Goal: Use online tool/utility: Utilize a website feature to perform a specific function

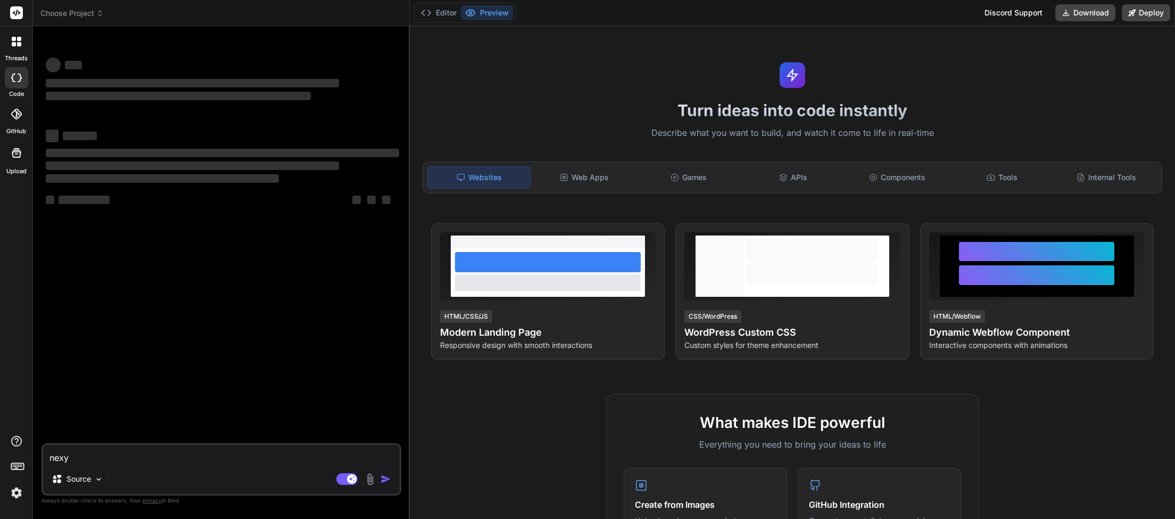
drag, startPoint x: 74, startPoint y: 458, endPoint x: 0, endPoint y: 432, distance: 78.5
click at [43, 448] on textarea "nexy" at bounding box center [221, 454] width 357 height 19
type textarea "x"
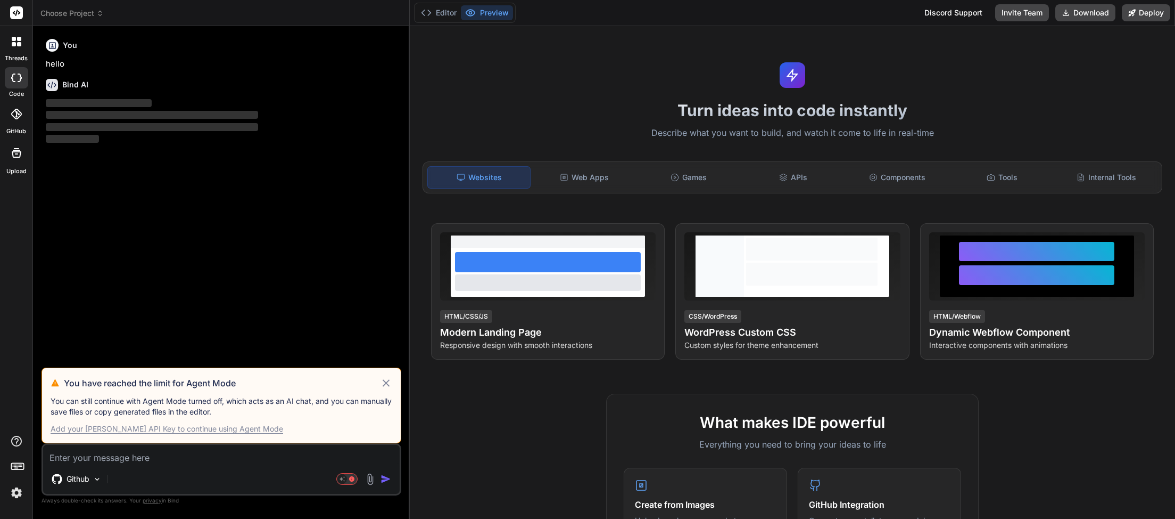
type textarea "x"
click at [20, 494] on img at bounding box center [16, 492] width 18 height 18
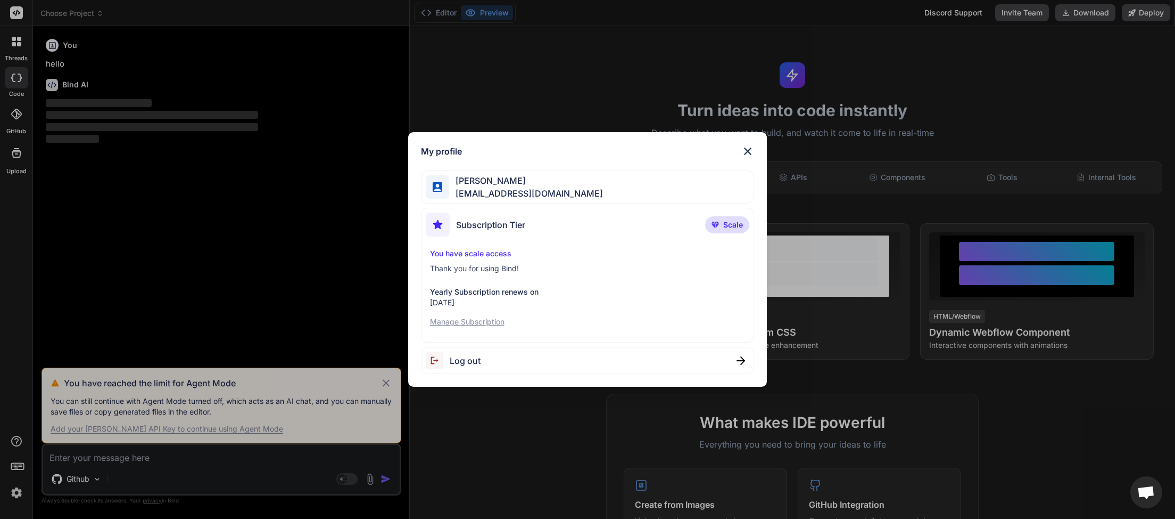
click at [463, 361] on span "Log out" at bounding box center [465, 360] width 31 height 13
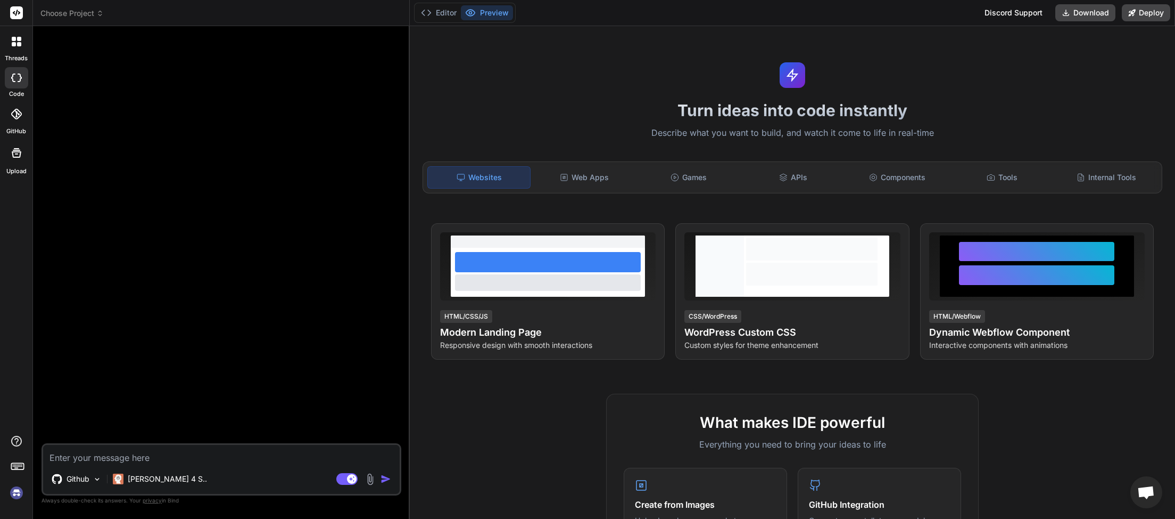
click at [15, 494] on img at bounding box center [16, 492] width 18 height 18
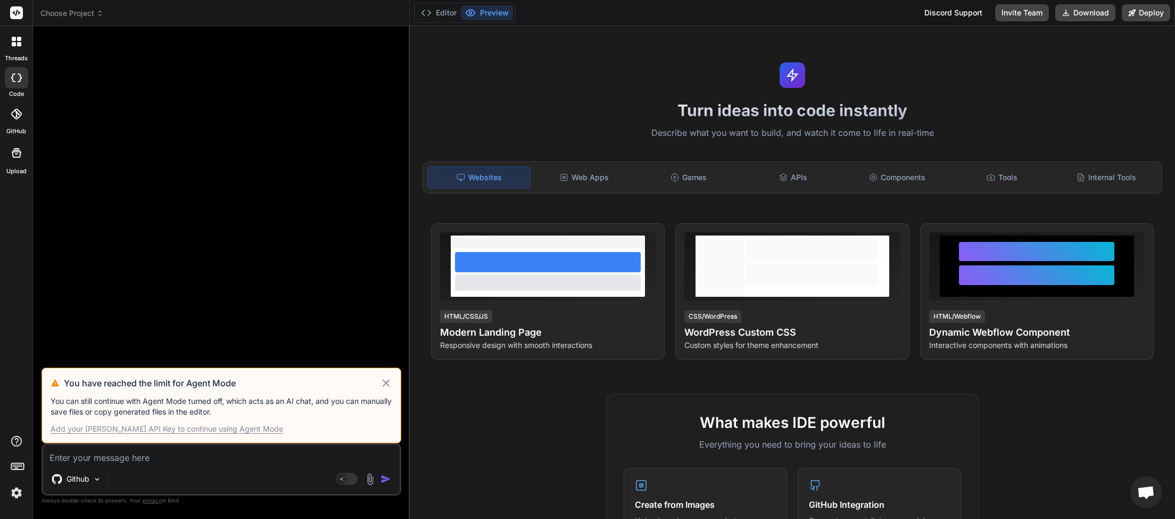
click at [391, 382] on icon at bounding box center [386, 382] width 12 height 13
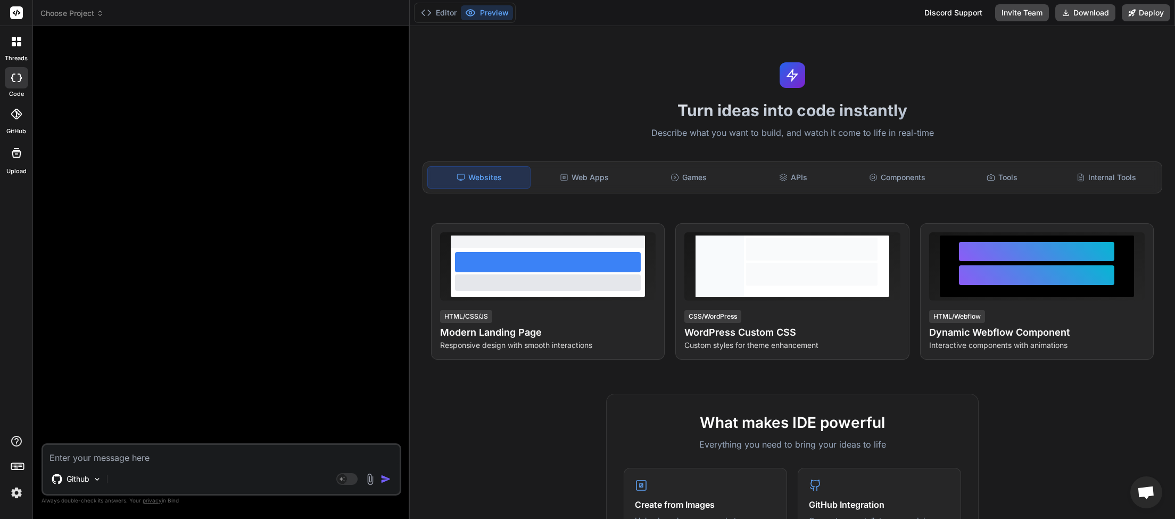
click at [95, 12] on span "Choose Project" at bounding box center [71, 13] width 63 height 11
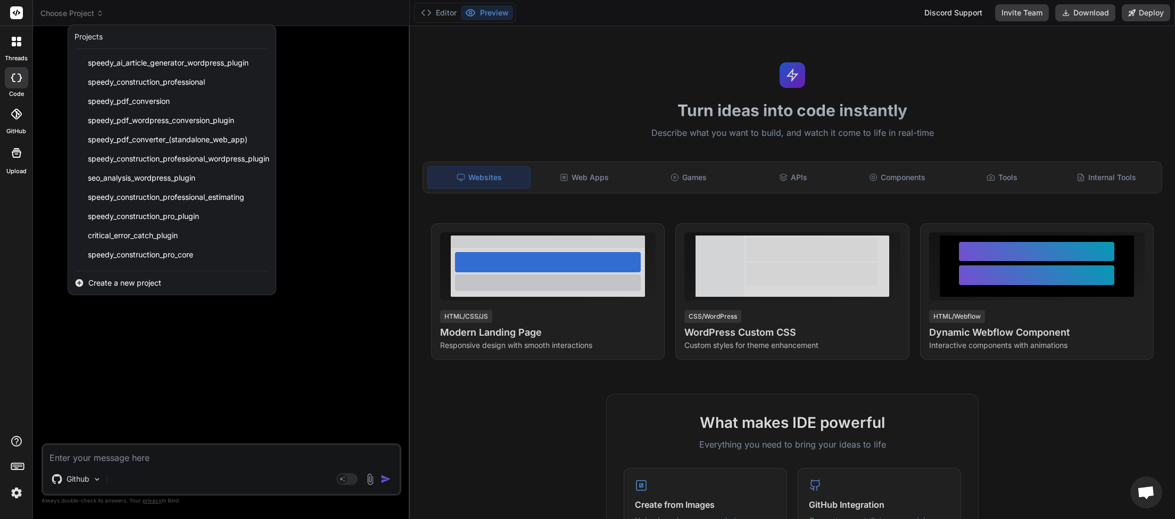
scroll to position [246, 0]
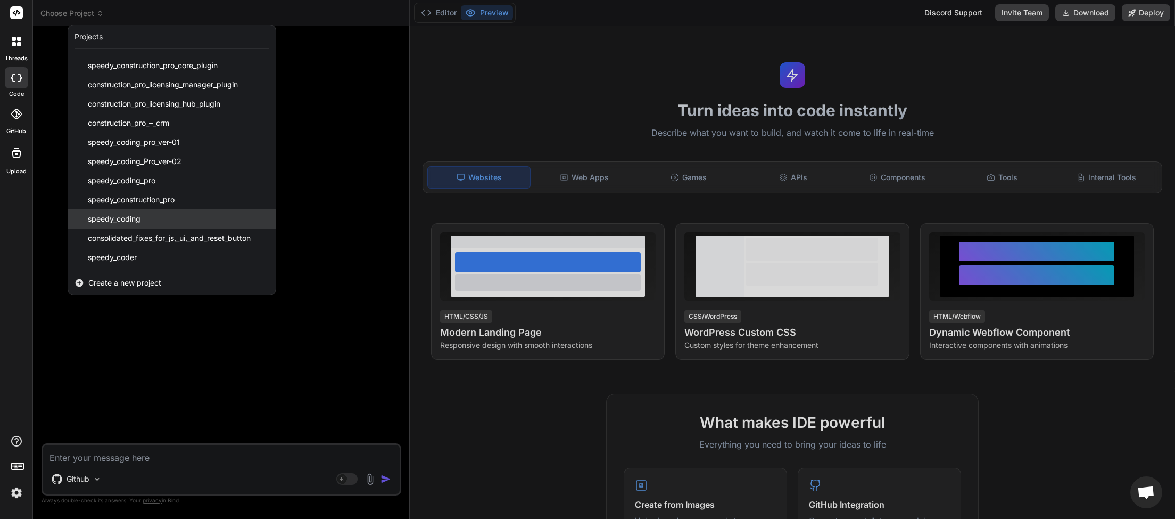
click at [155, 222] on div "speedy_coding" at bounding box center [172, 218] width 208 height 19
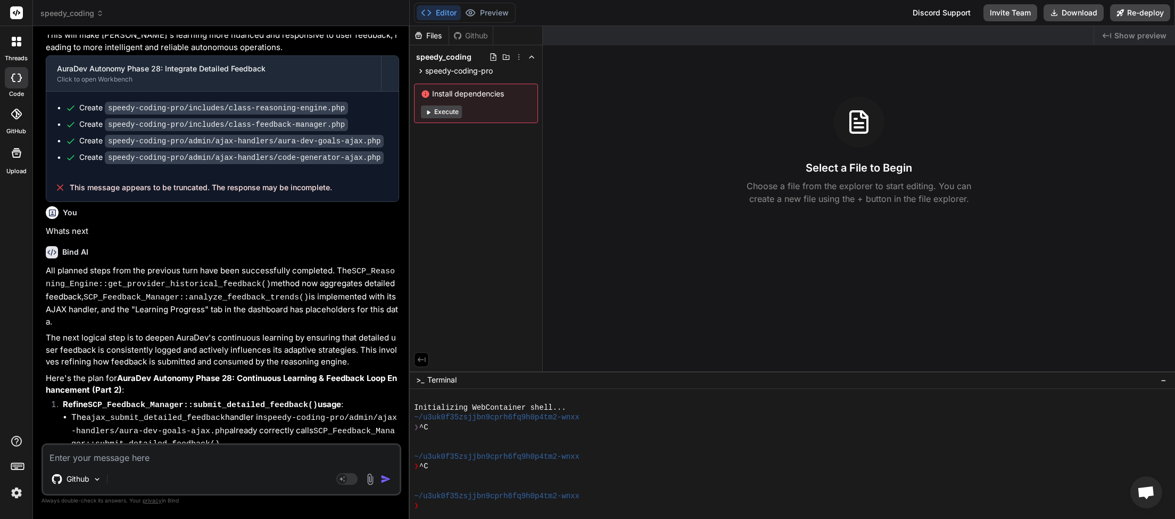
scroll to position [2837, 0]
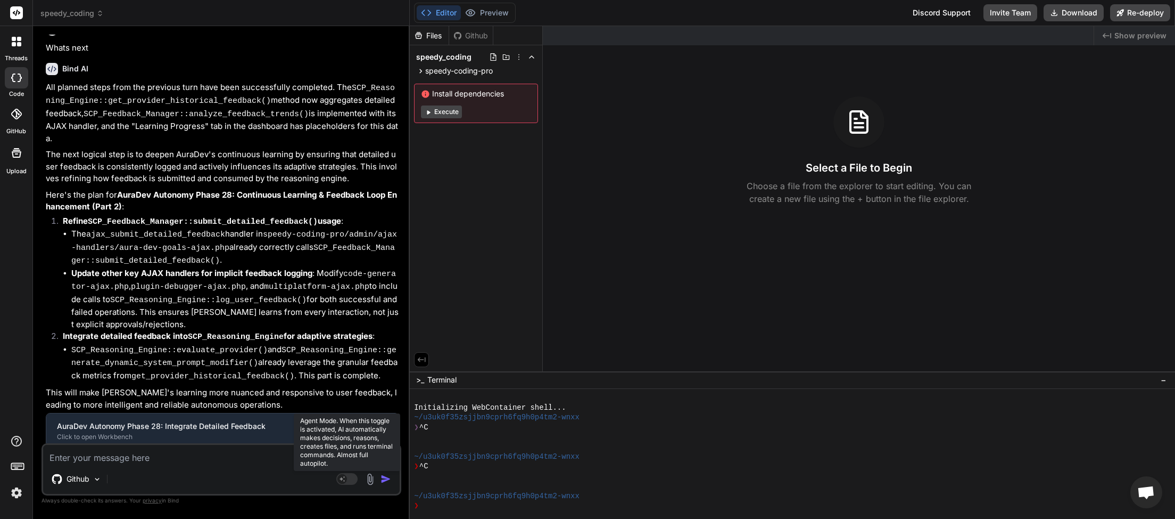
click at [355, 478] on rect at bounding box center [346, 479] width 21 height 12
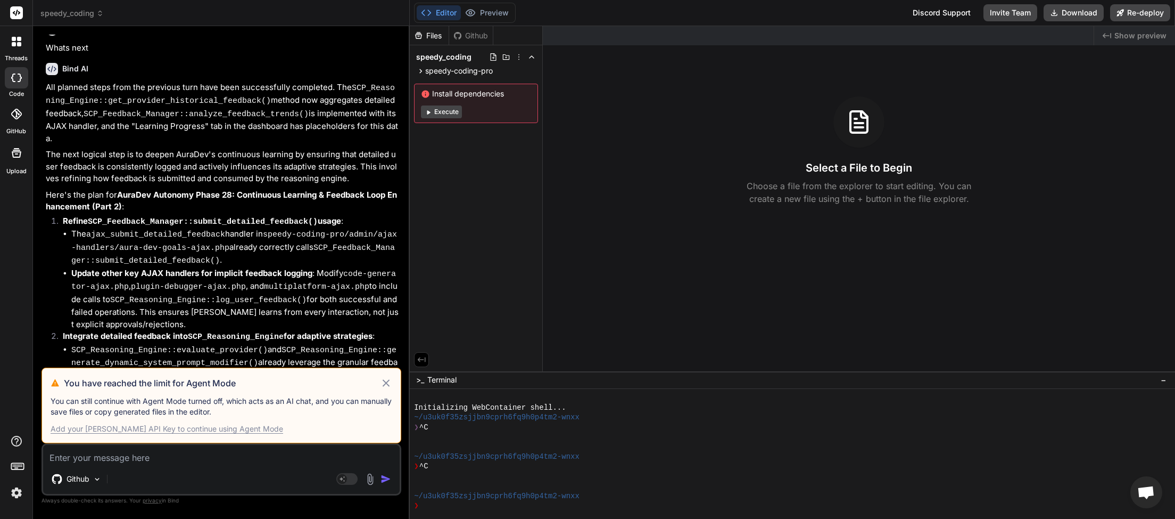
click at [218, 433] on div "Add your [PERSON_NAME] API Key to continue using Agent Mode" at bounding box center [167, 428] width 233 height 11
type textarea "x"
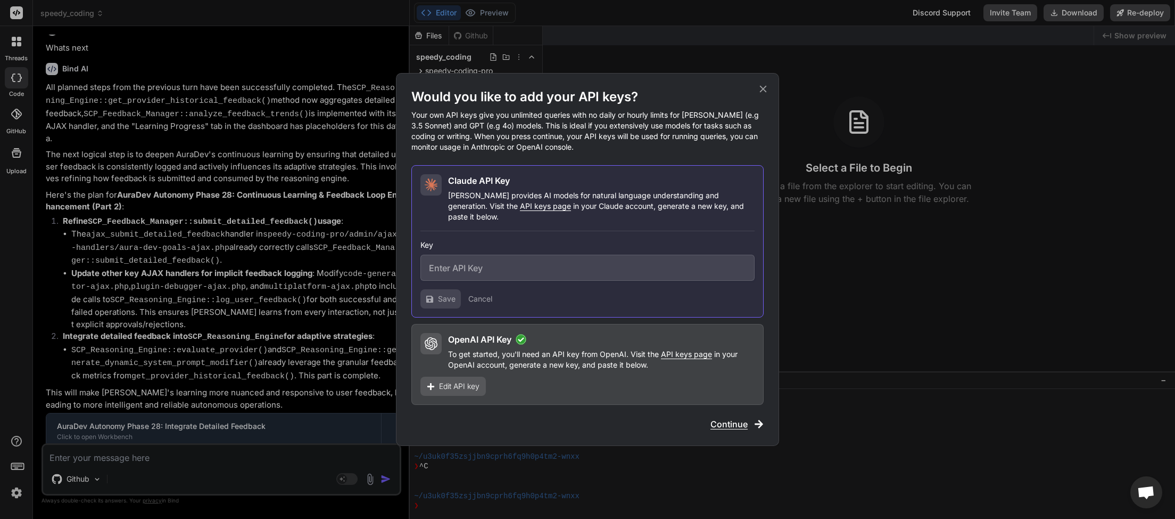
click at [761, 95] on icon at bounding box center [764, 89] width 12 height 12
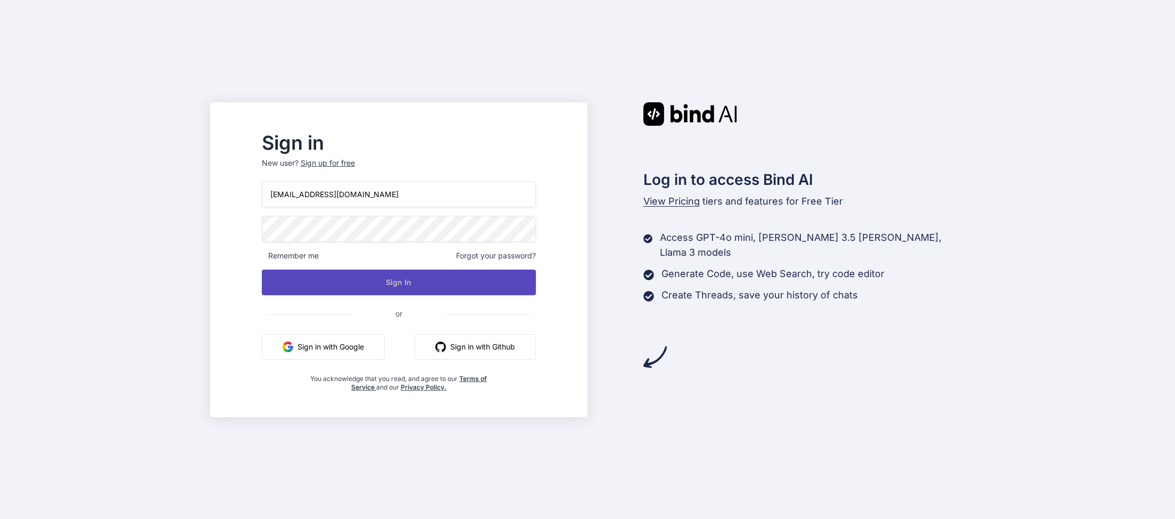
click at [423, 283] on button "Sign In" at bounding box center [399, 282] width 274 height 26
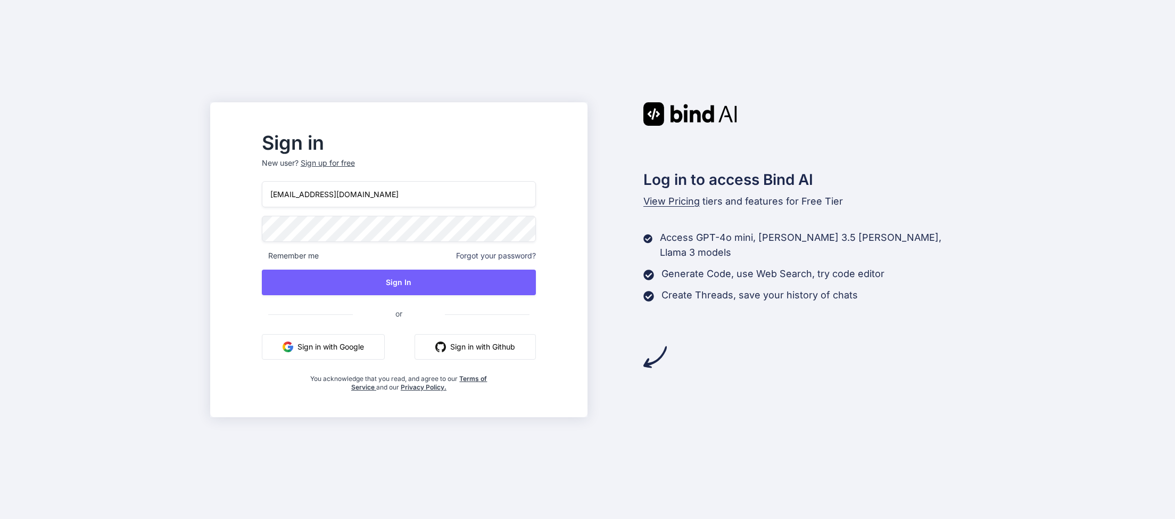
click at [446, 199] on input "[EMAIL_ADDRESS][DOMAIN_NAME]" at bounding box center [399, 194] width 274 height 26
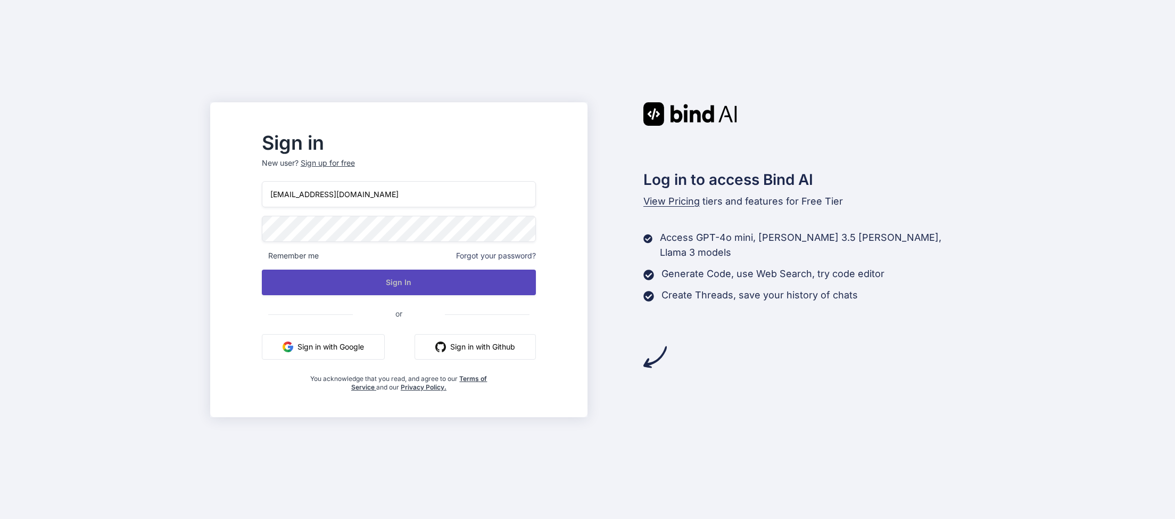
click at [424, 282] on button "Sign In" at bounding box center [399, 282] width 274 height 26
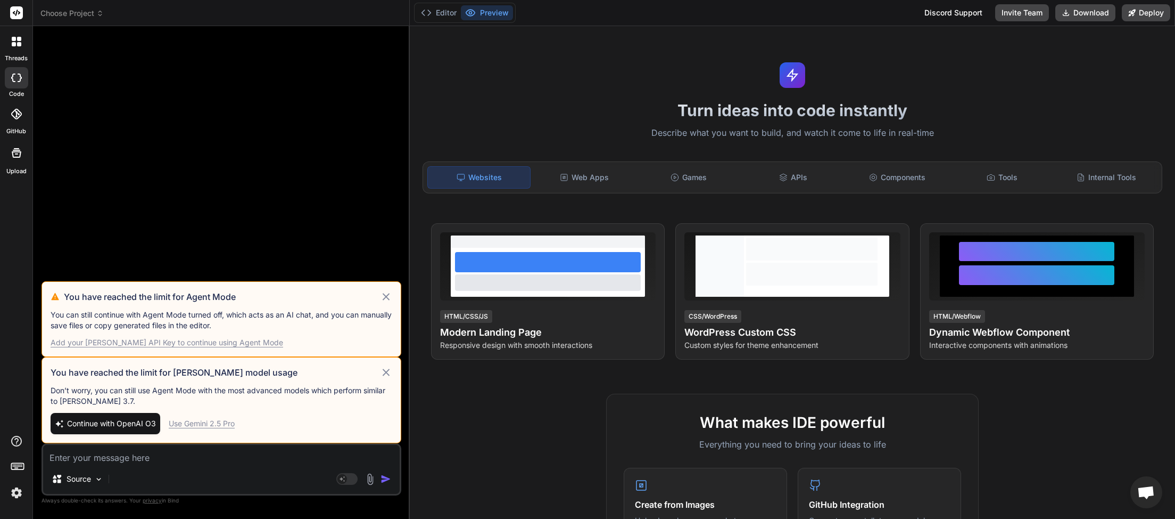
scroll to position [300, 0]
click at [348, 479] on rect at bounding box center [346, 479] width 21 height 12
click at [355, 476] on rect at bounding box center [346, 479] width 21 height 12
drag, startPoint x: 355, startPoint y: 476, endPoint x: 347, endPoint y: 474, distance: 8.3
click at [356, 476] on rect at bounding box center [346, 479] width 21 height 12
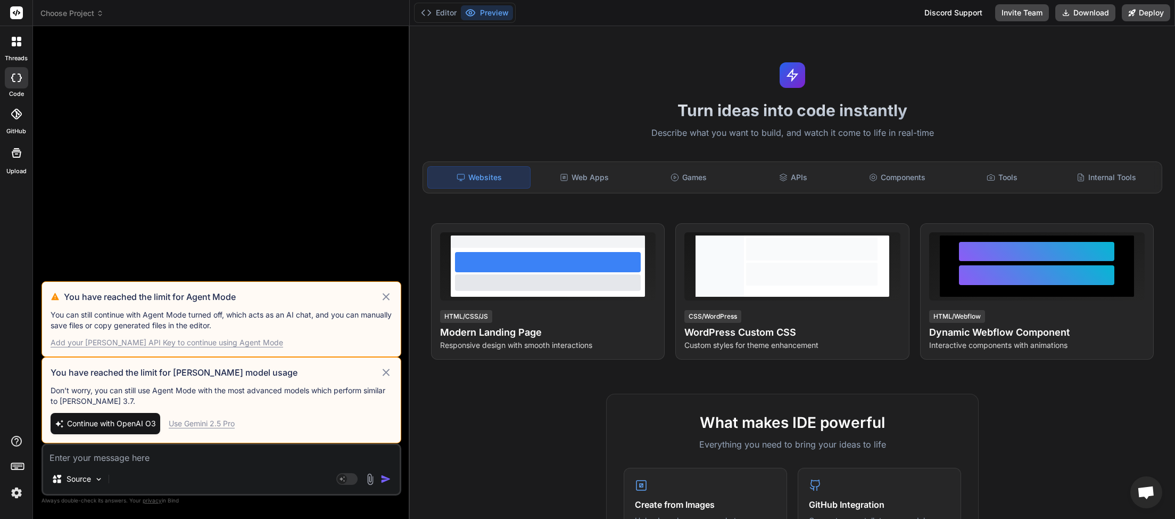
click at [137, 420] on span "Continue with OpenAI O3" at bounding box center [111, 423] width 89 height 11
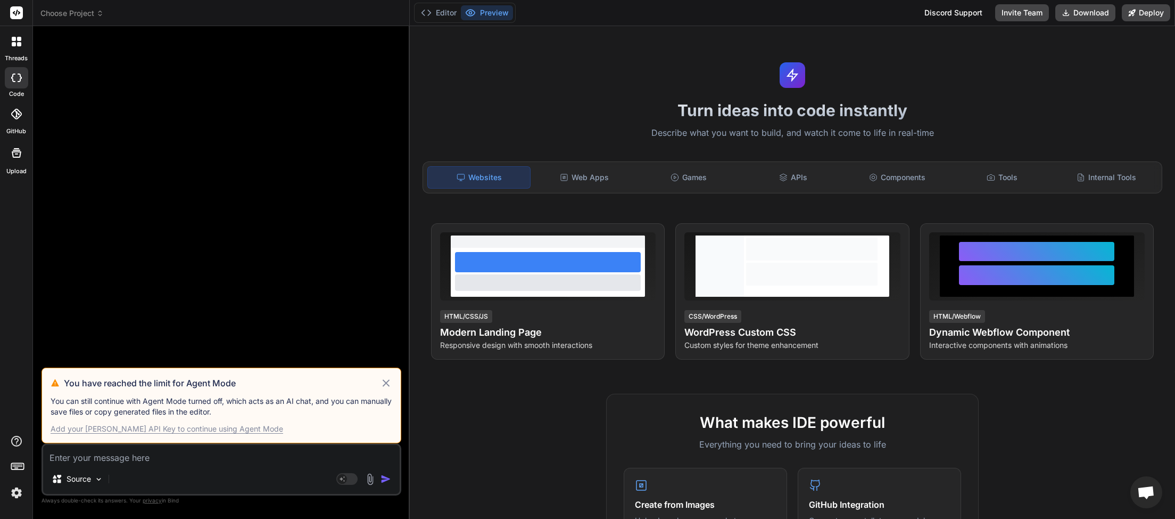
click at [381, 384] on icon at bounding box center [386, 382] width 12 height 13
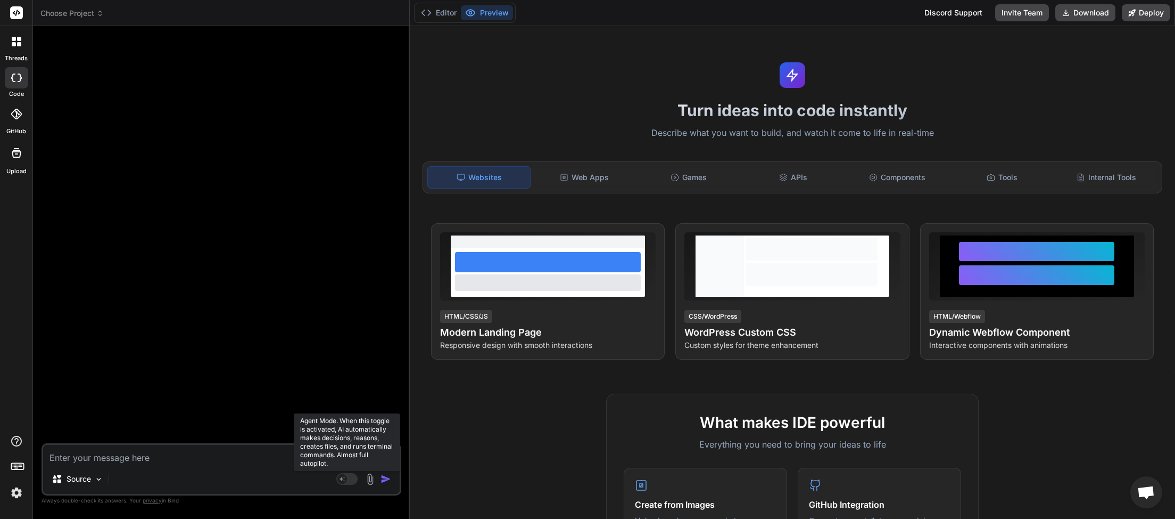
click at [351, 479] on rect at bounding box center [346, 479] width 21 height 12
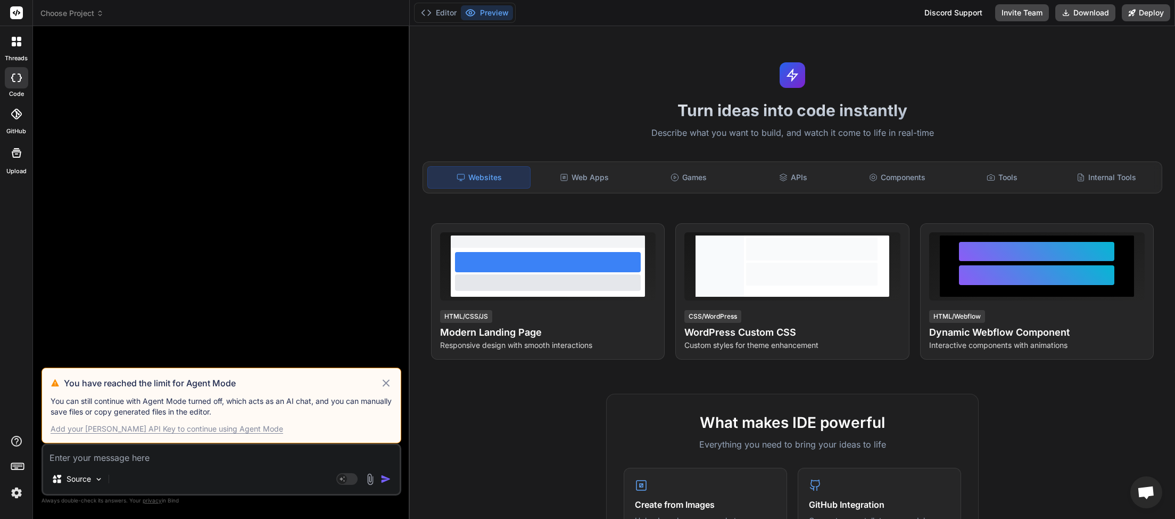
click at [383, 383] on icon at bounding box center [386, 382] width 12 height 13
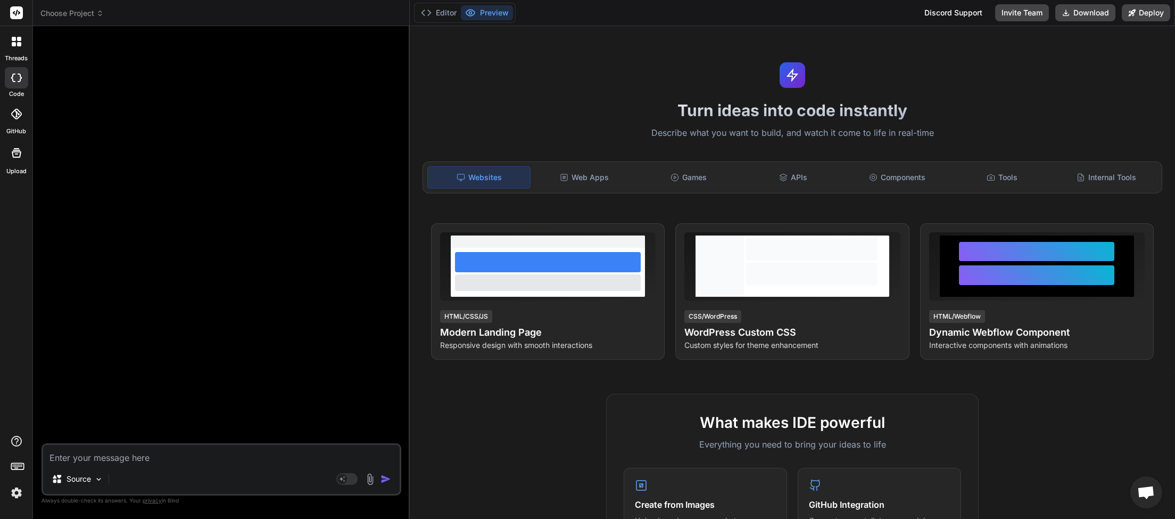
click at [90, 12] on span "Choose Project" at bounding box center [71, 13] width 63 height 11
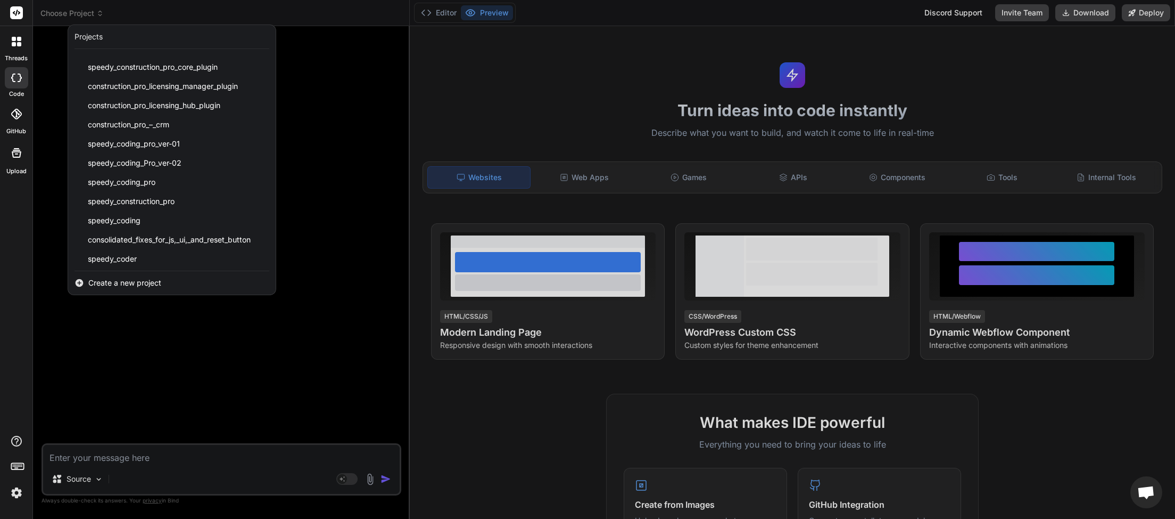
scroll to position [246, 0]
click at [137, 219] on span "speedy_coding" at bounding box center [114, 218] width 53 height 11
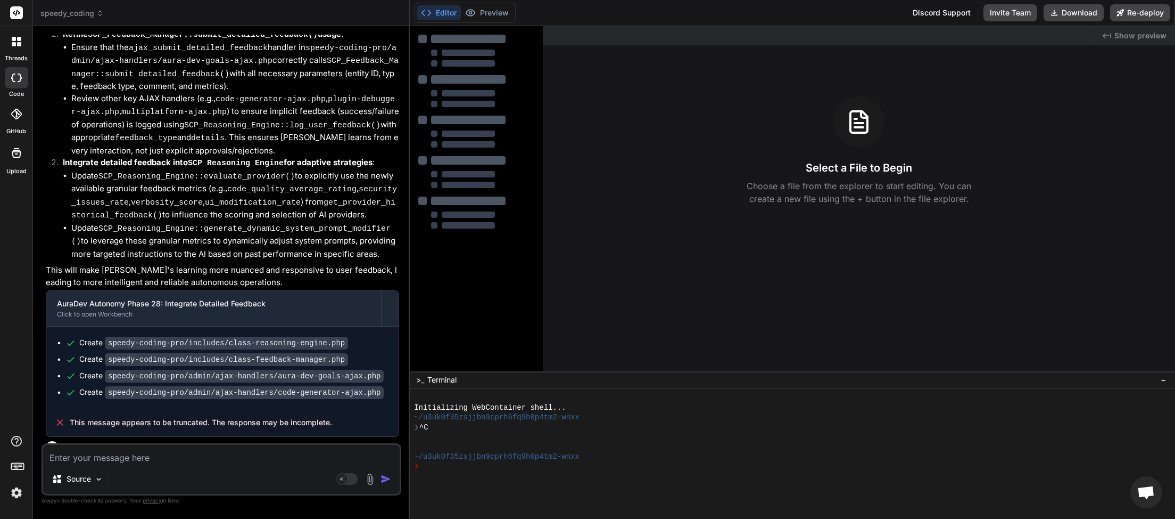
scroll to position [2837, 0]
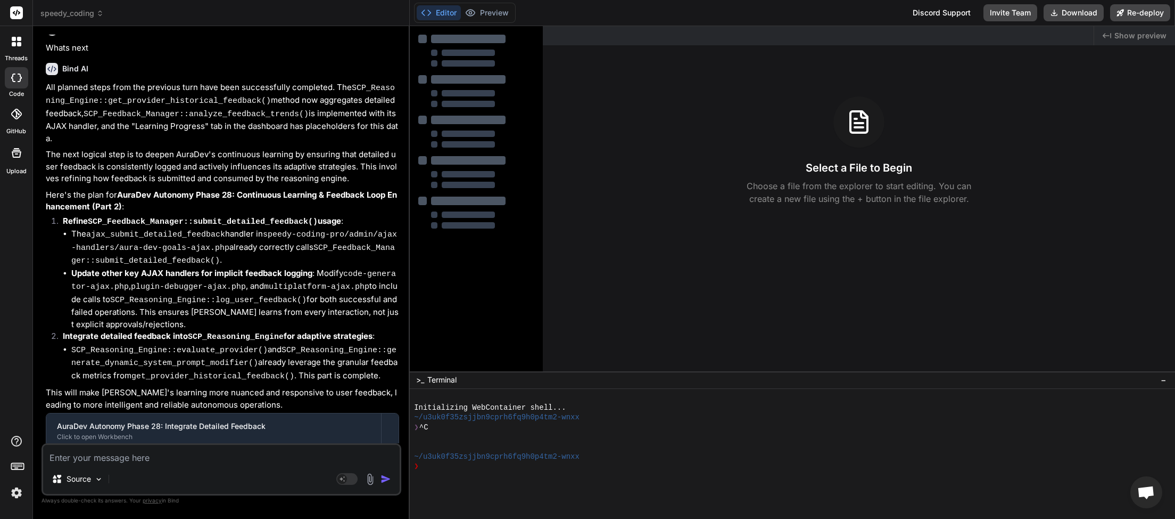
type textarea "x"
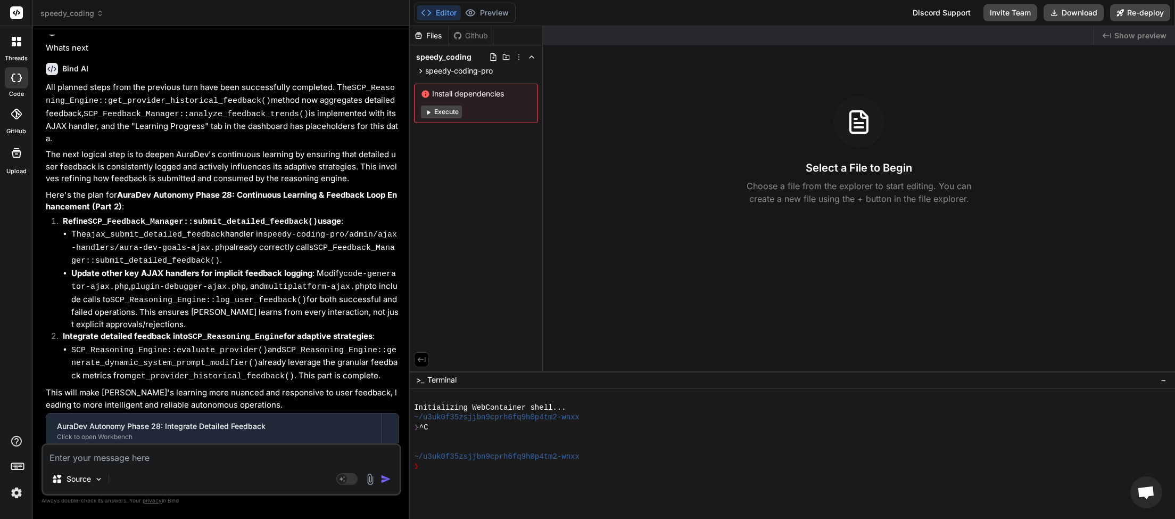
click at [100, 455] on textarea at bounding box center [221, 454] width 357 height 19
type textarea "n"
type textarea "x"
type textarea "ne"
type textarea "x"
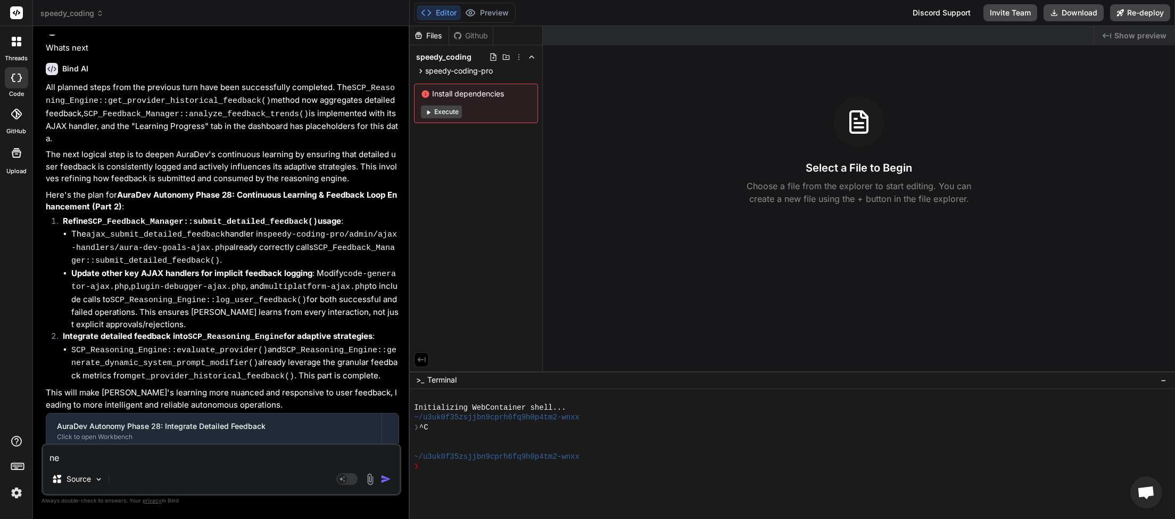
type textarea "nex"
type textarea "x"
type textarea "next"
type textarea "x"
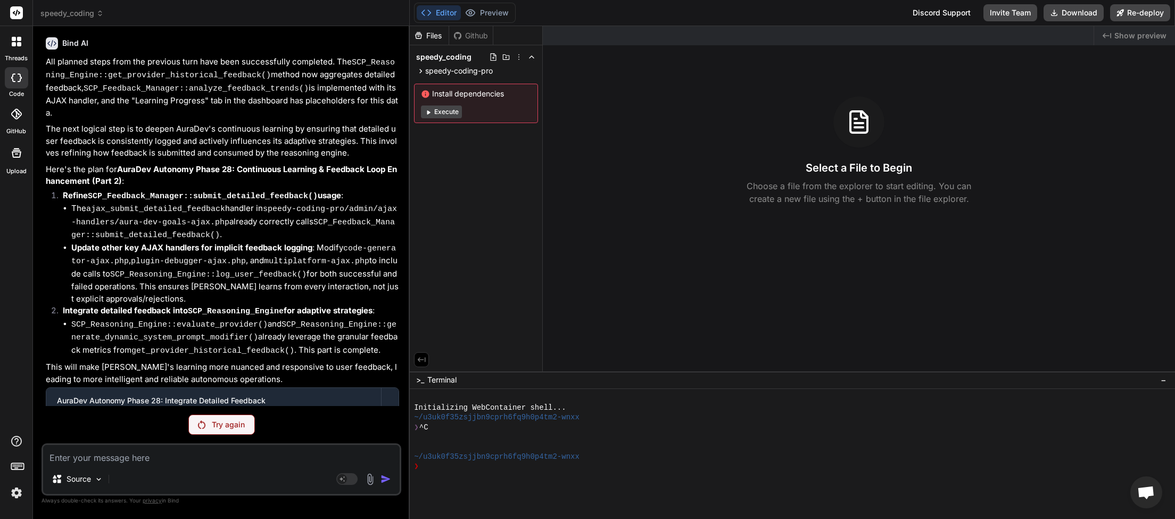
scroll to position [2909, 0]
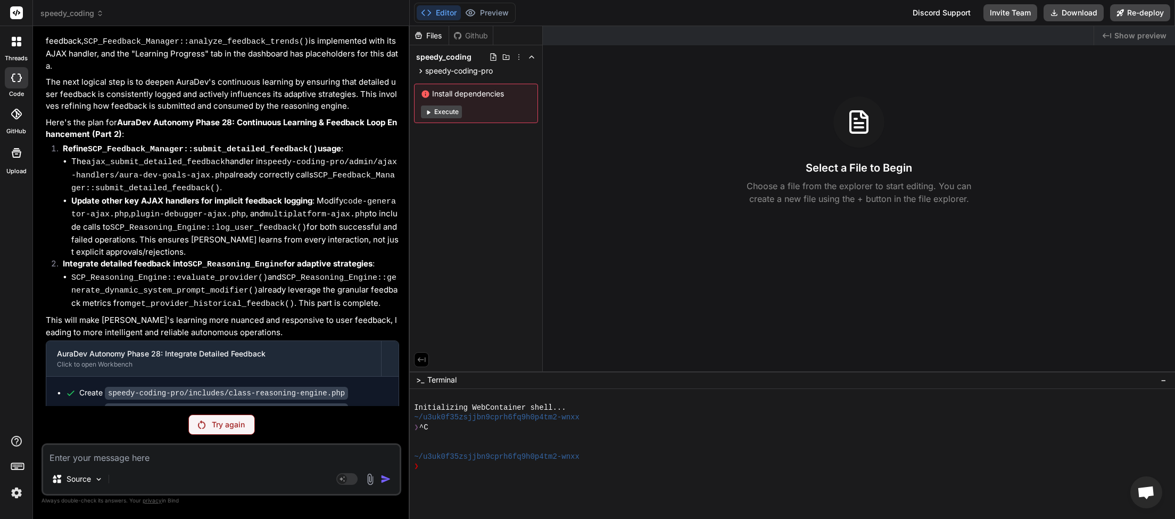
click at [1141, 495] on span "Open chat" at bounding box center [1147, 493] width 18 height 15
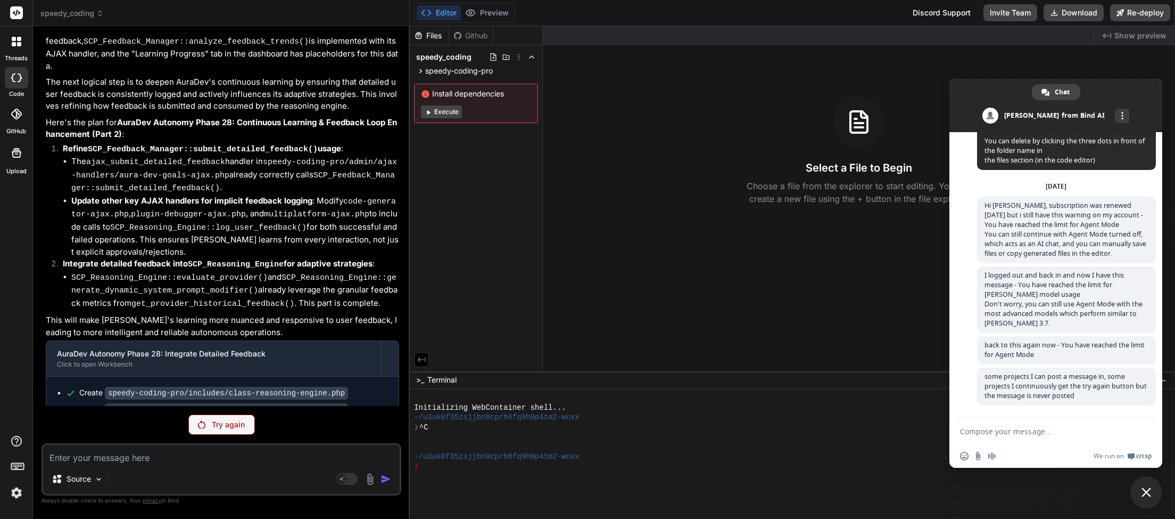
click at [1141, 491] on span "Close chat" at bounding box center [1147, 492] width 32 height 32
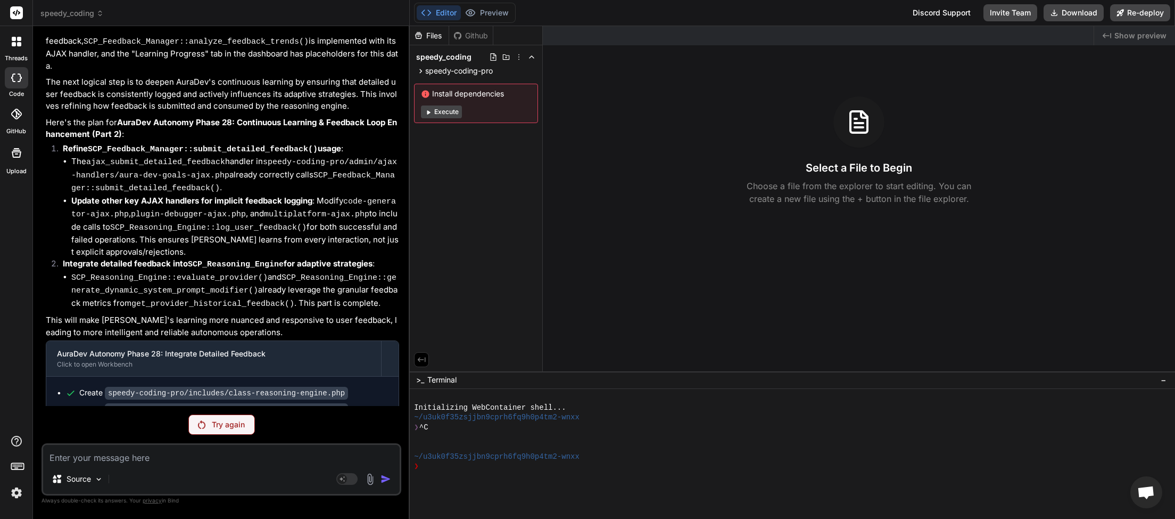
click at [227, 424] on p "Try again" at bounding box center [228, 424] width 33 height 11
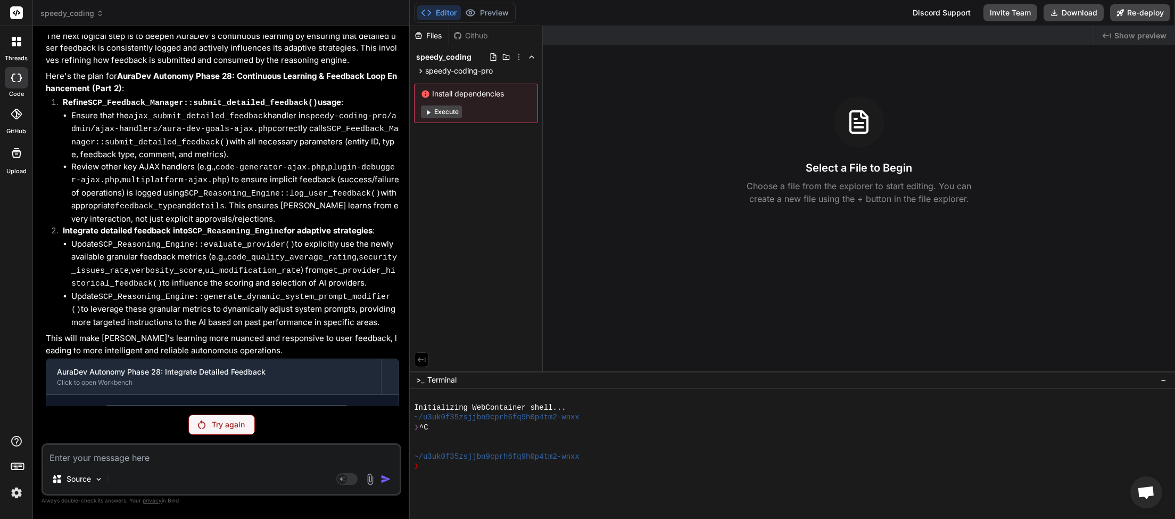
scroll to position [2909, 0]
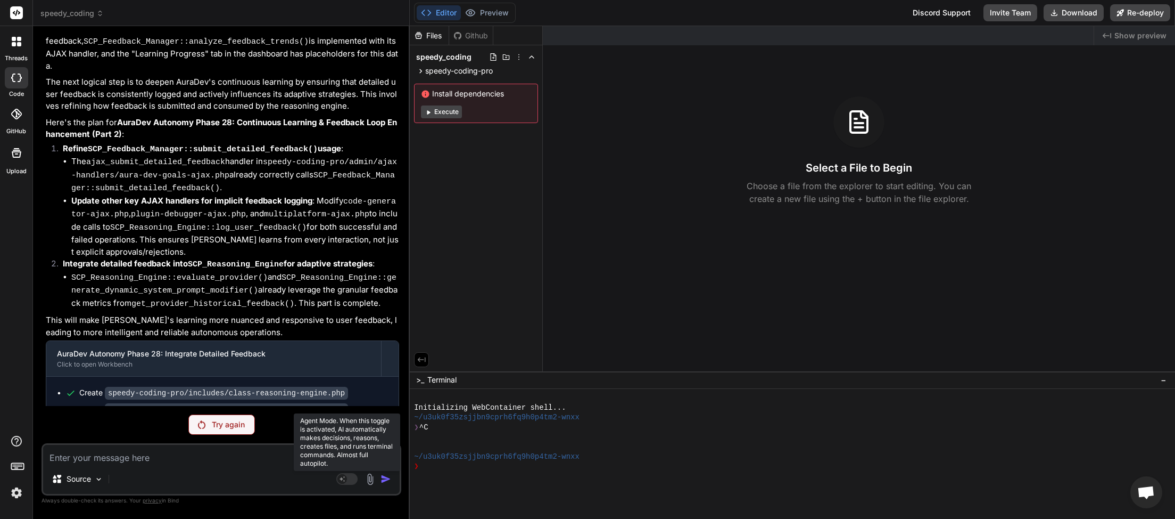
click at [350, 483] on rect at bounding box center [346, 479] width 21 height 12
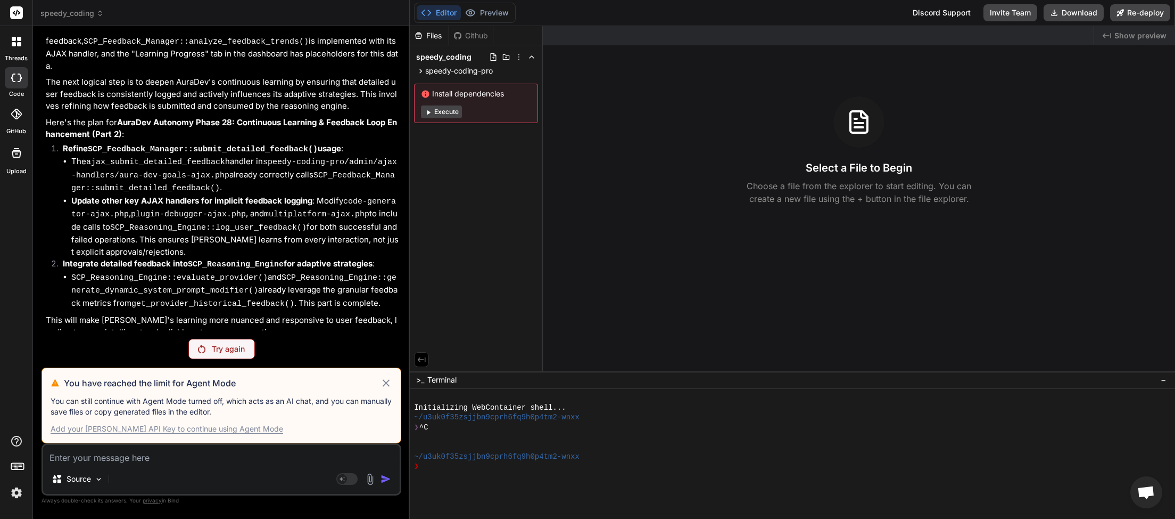
click at [388, 377] on icon at bounding box center [386, 382] width 12 height 13
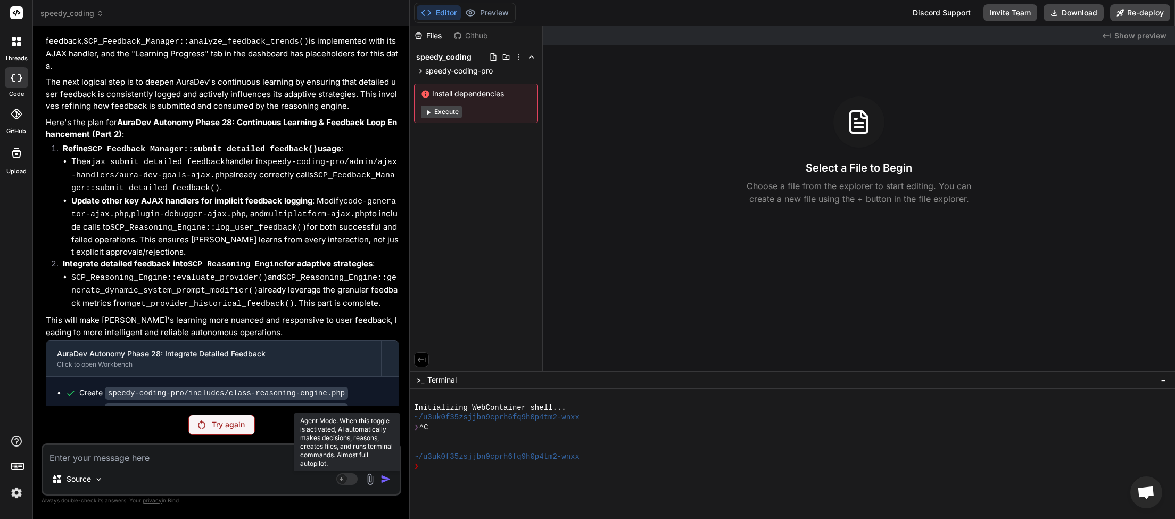
click at [354, 478] on rect at bounding box center [346, 479] width 21 height 12
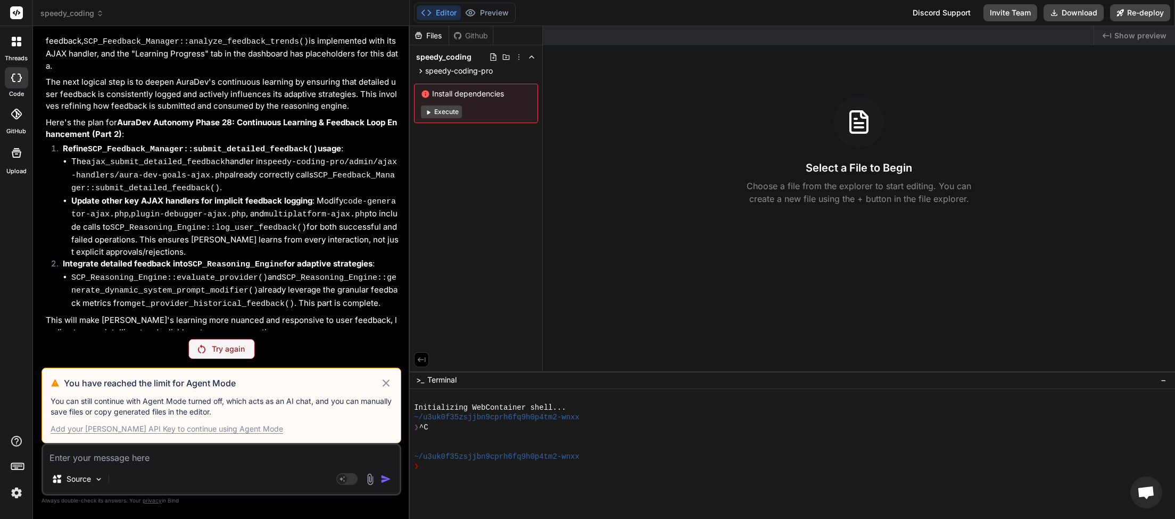
click at [389, 381] on icon at bounding box center [386, 382] width 12 height 13
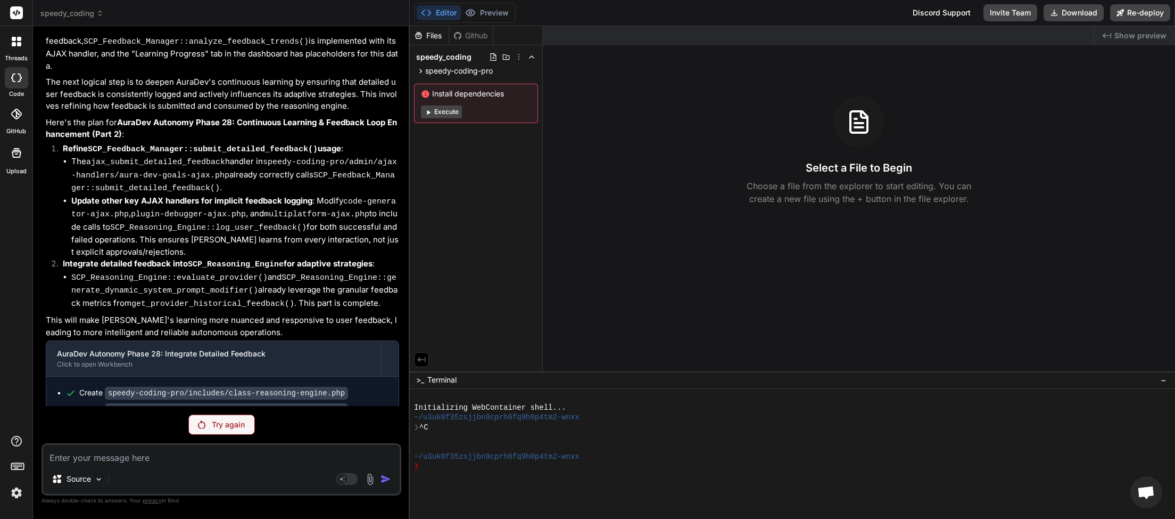
click at [245, 421] on p "Try again" at bounding box center [228, 424] width 33 height 11
click at [211, 429] on div "Try again" at bounding box center [221, 424] width 67 height 20
click at [217, 421] on p "Try again" at bounding box center [228, 424] width 33 height 11
click at [215, 425] on p "Try again" at bounding box center [228, 424] width 33 height 11
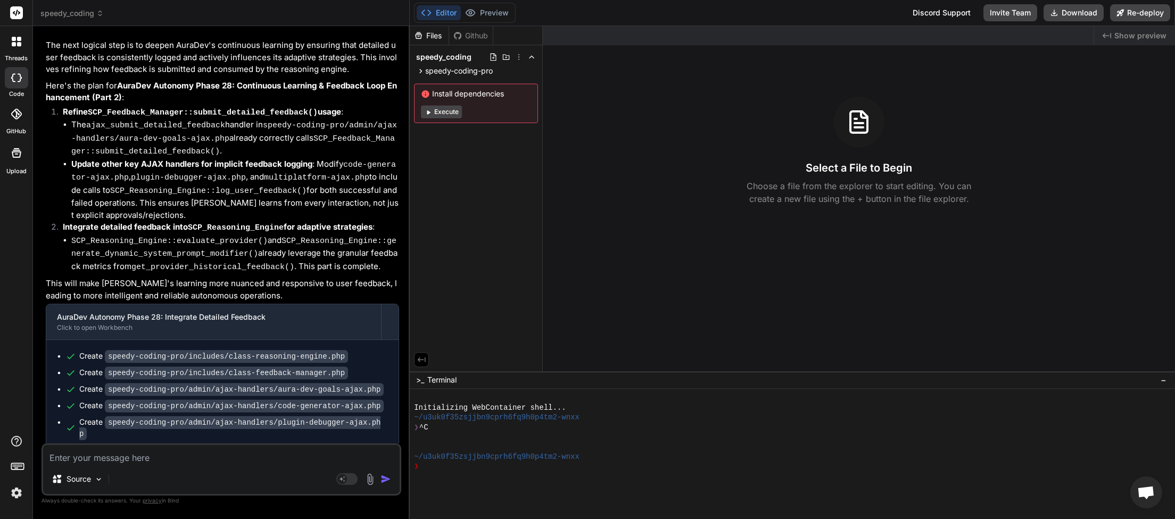
scroll to position [2947, 0]
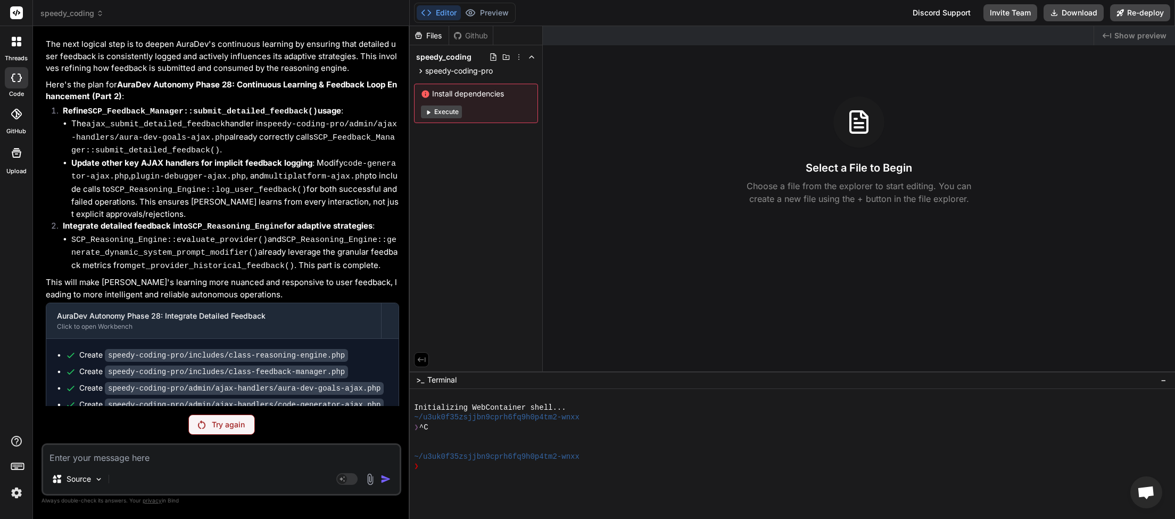
type textarea "x"
